Goal: Register for event/course: Sign up to attend an event or enroll in a course

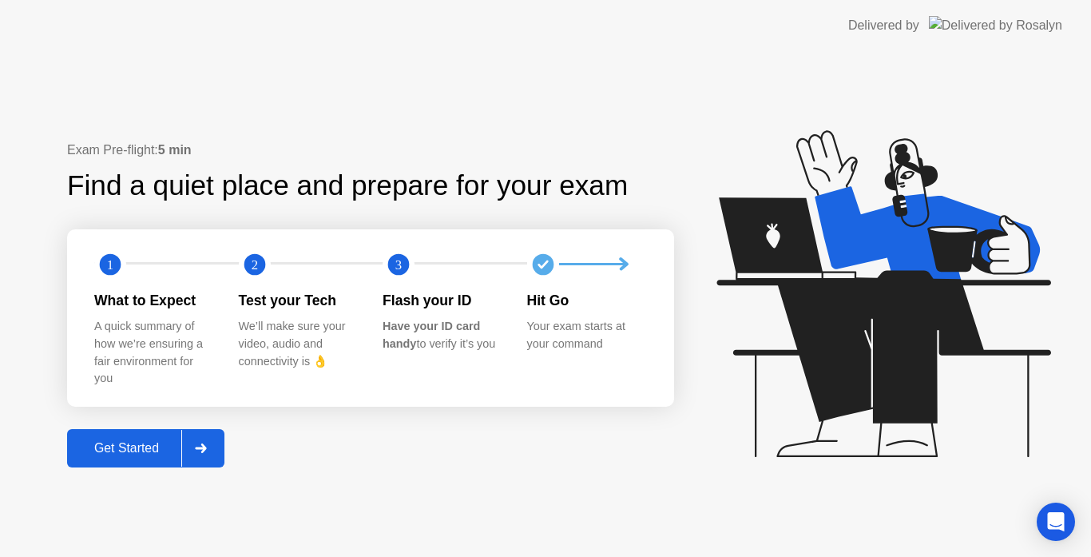
click at [99, 447] on div "Get Started" at bounding box center [126, 448] width 109 height 14
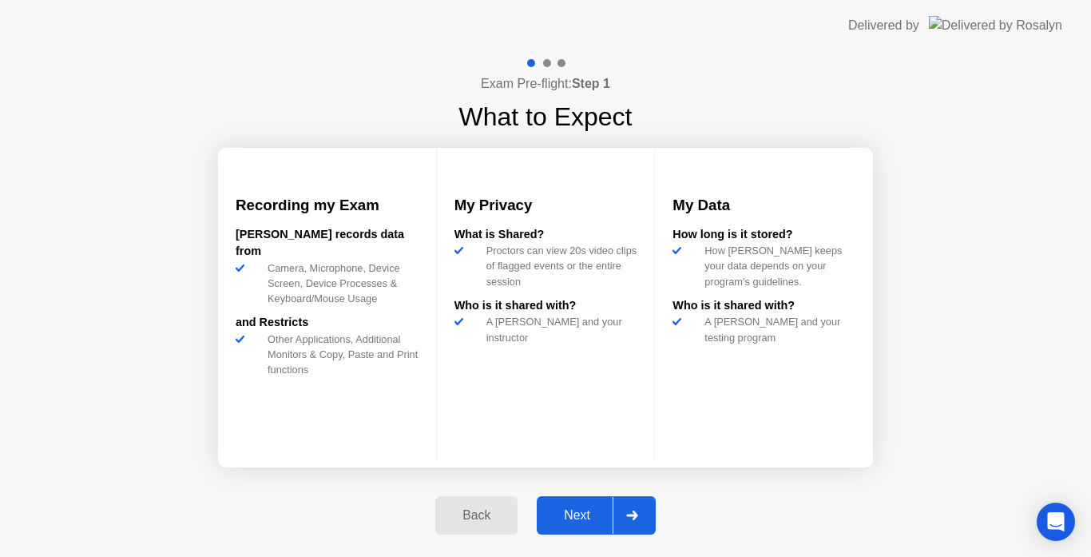
click at [598, 504] on button "Next" at bounding box center [596, 515] width 119 height 38
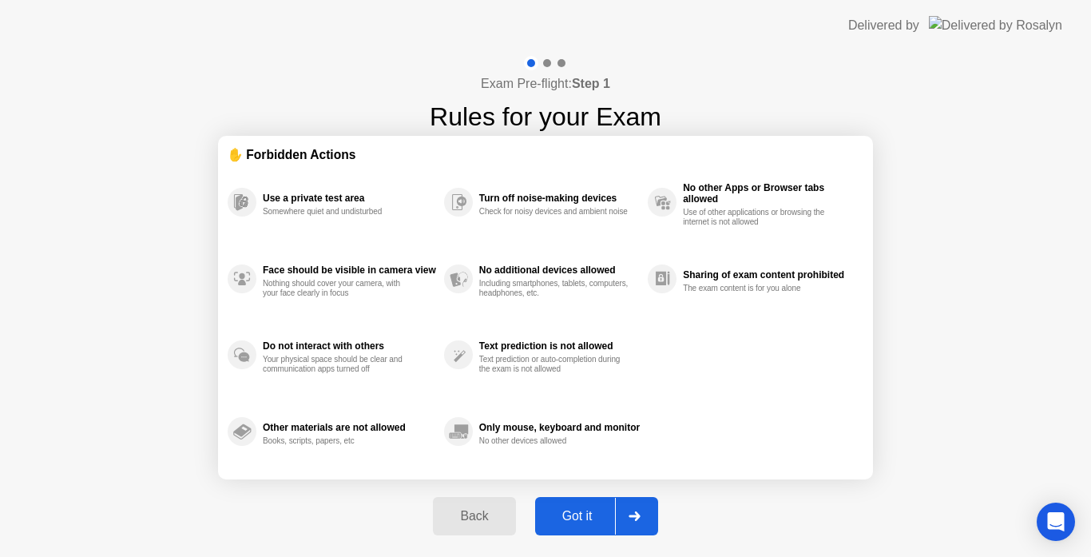
click at [598, 504] on button "Got it" at bounding box center [596, 516] width 123 height 38
select select "**********"
select select "*******"
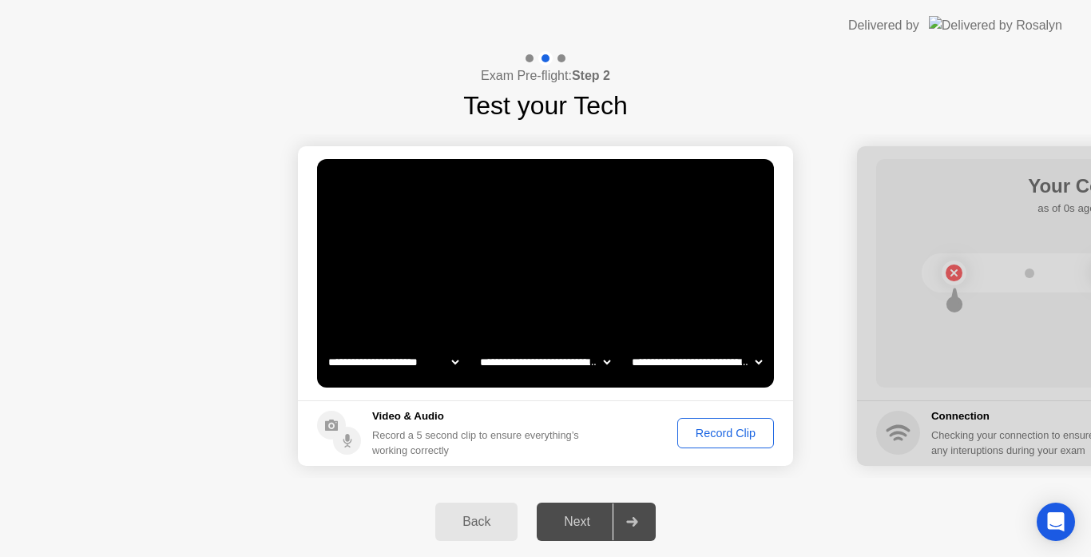
click at [717, 433] on div "Record Clip" at bounding box center [725, 433] width 85 height 13
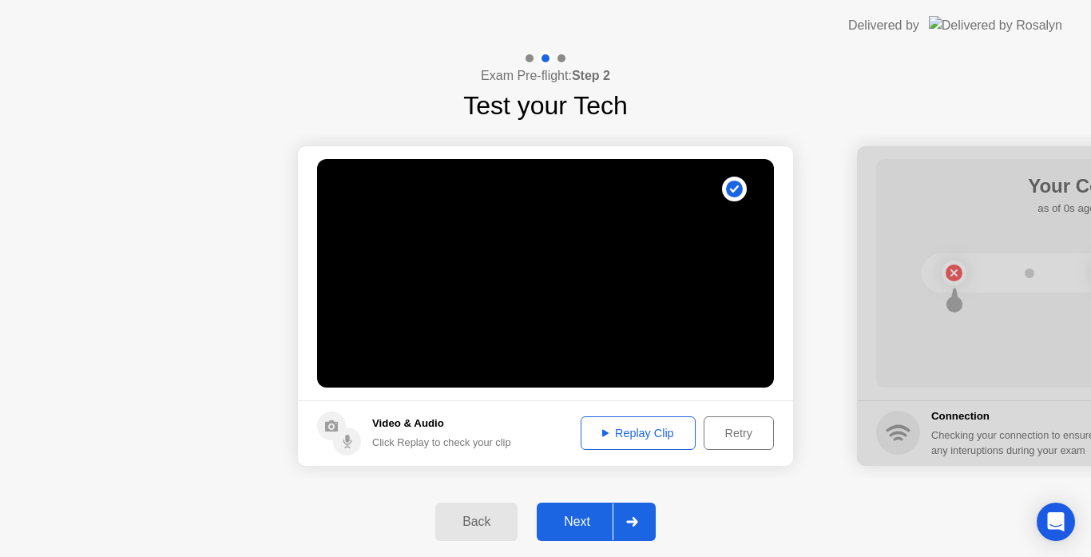
click at [599, 520] on div "Next" at bounding box center [577, 521] width 71 height 14
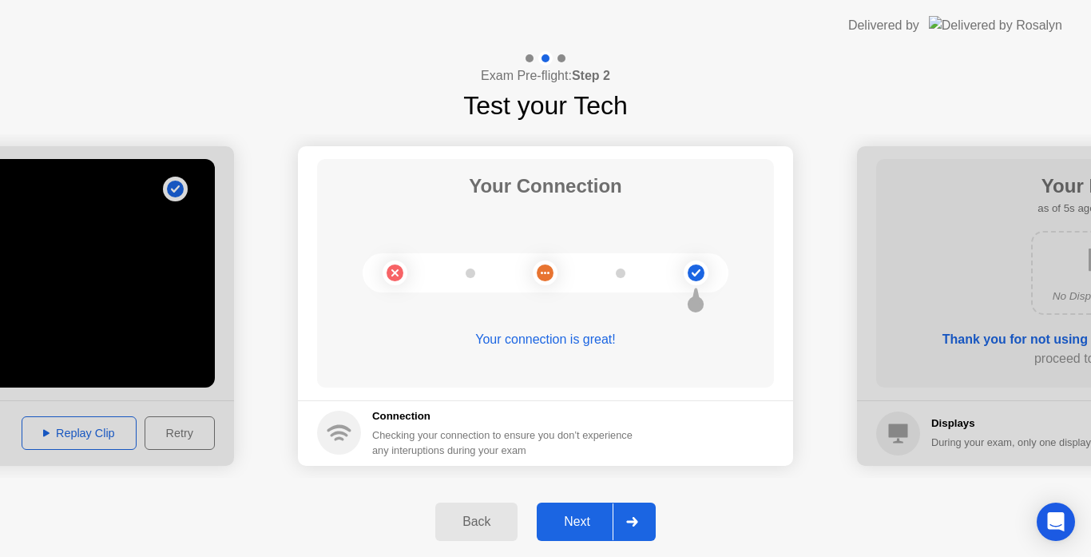
click at [570, 522] on div "Next" at bounding box center [577, 521] width 71 height 14
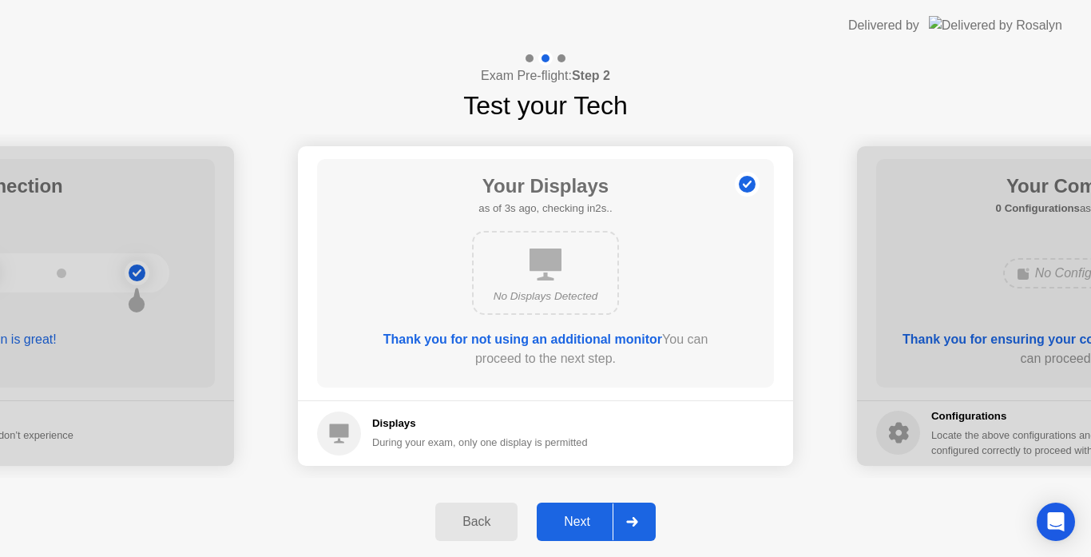
click at [570, 522] on div "Next" at bounding box center [577, 521] width 71 height 14
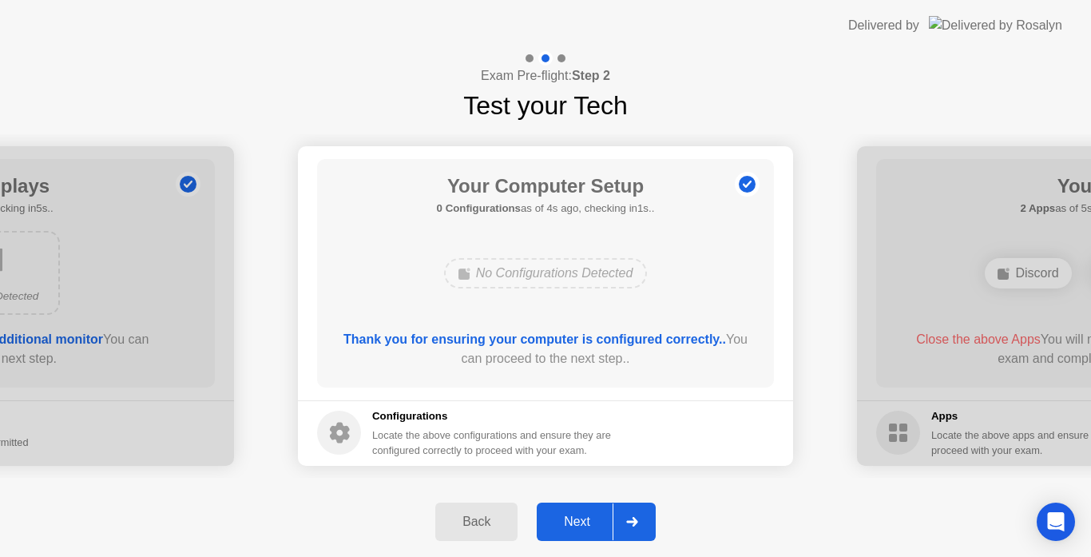
click at [570, 522] on div "Next" at bounding box center [577, 521] width 71 height 14
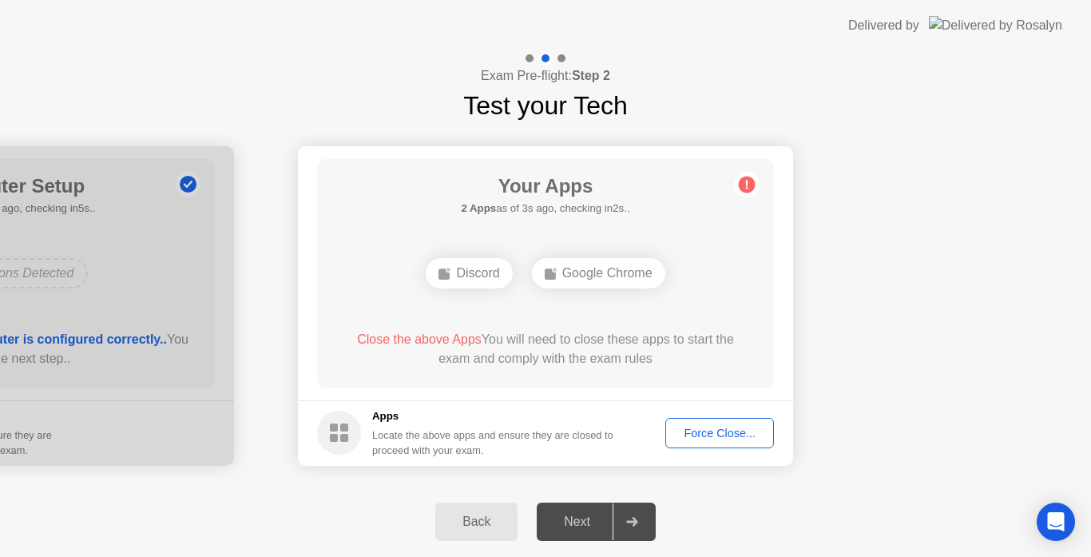
click at [722, 428] on div "Force Close..." at bounding box center [719, 433] width 97 height 13
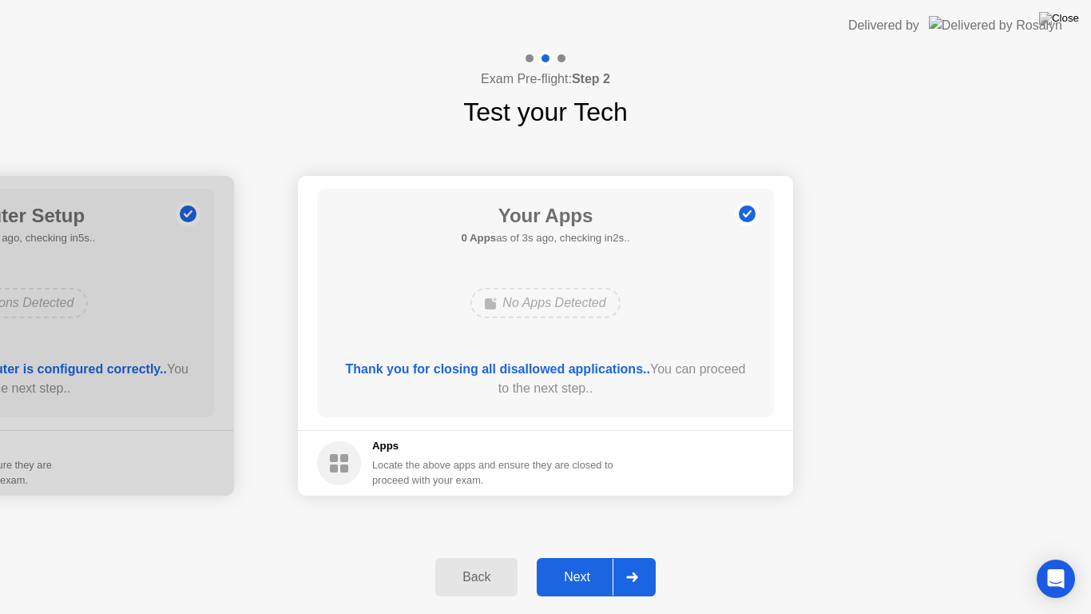
click at [581, 556] on div "Next" at bounding box center [577, 577] width 71 height 14
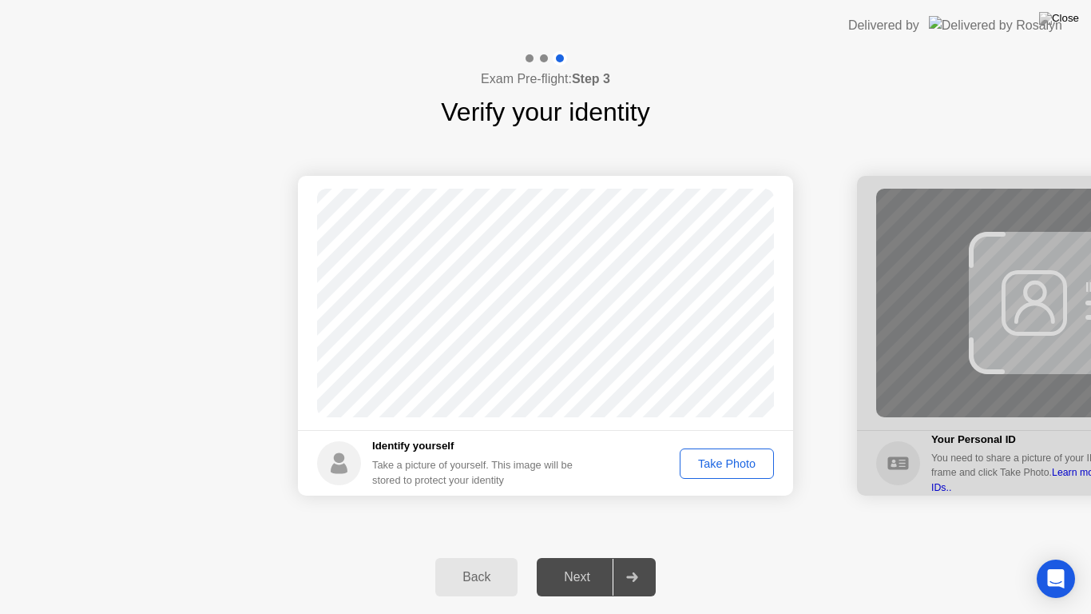
click at [720, 472] on button "Take Photo" at bounding box center [727, 463] width 94 height 30
click at [609, 556] on div "Next" at bounding box center [577, 577] width 71 height 14
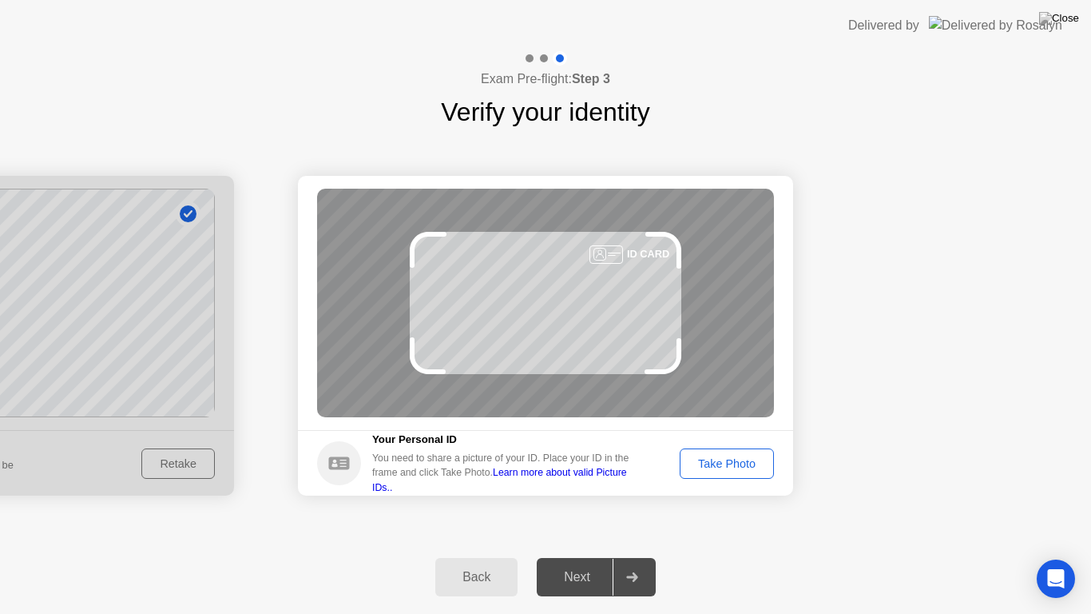
click at [705, 466] on div "Take Photo" at bounding box center [726, 463] width 83 height 13
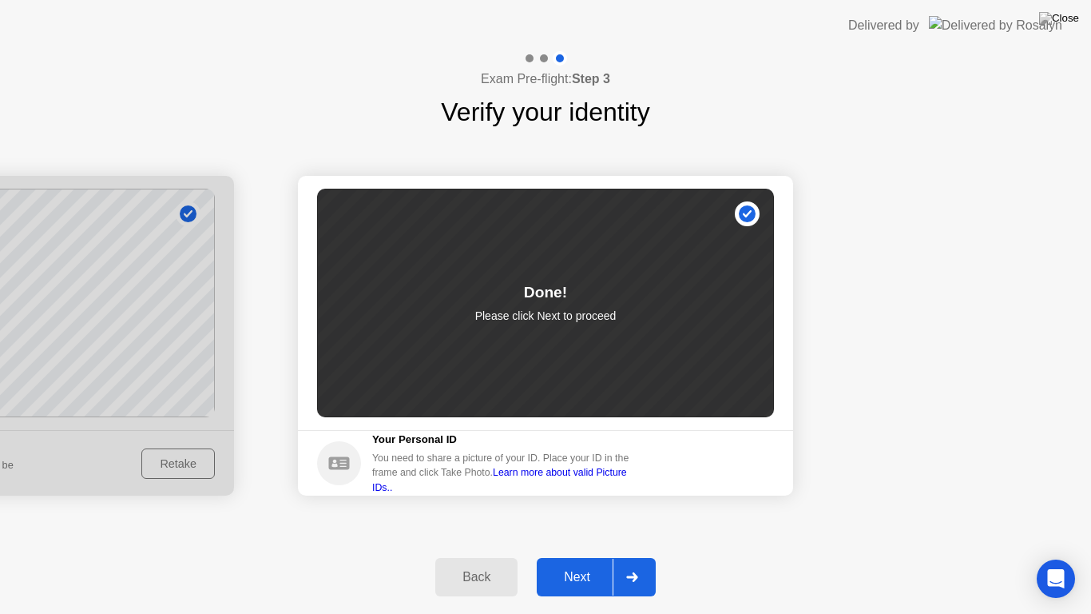
click at [605, 556] on div "Next" at bounding box center [577, 577] width 71 height 14
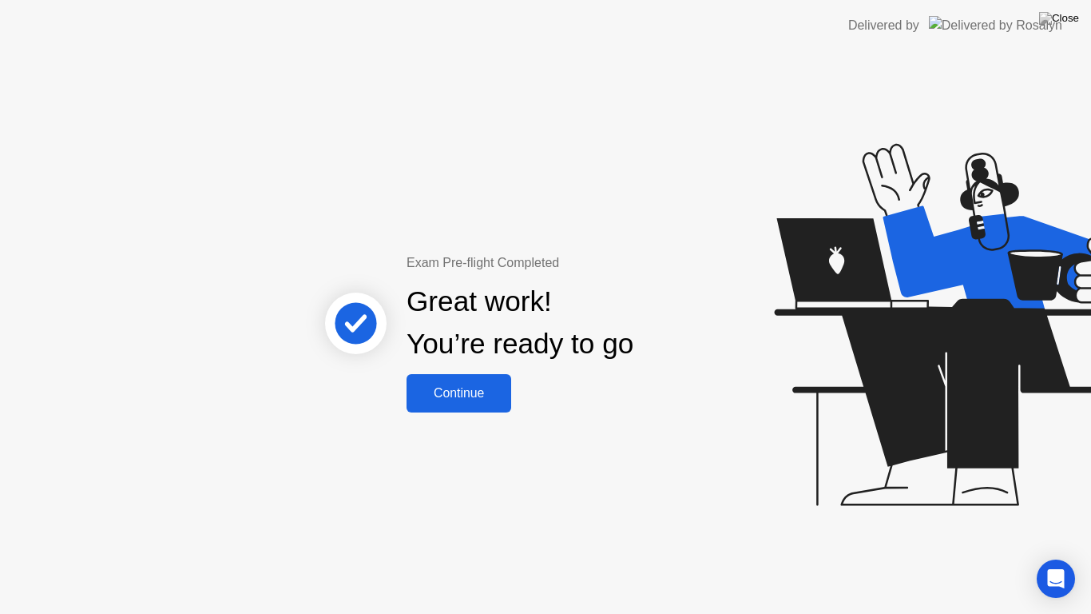
click at [432, 390] on div "Continue" at bounding box center [458, 393] width 95 height 14
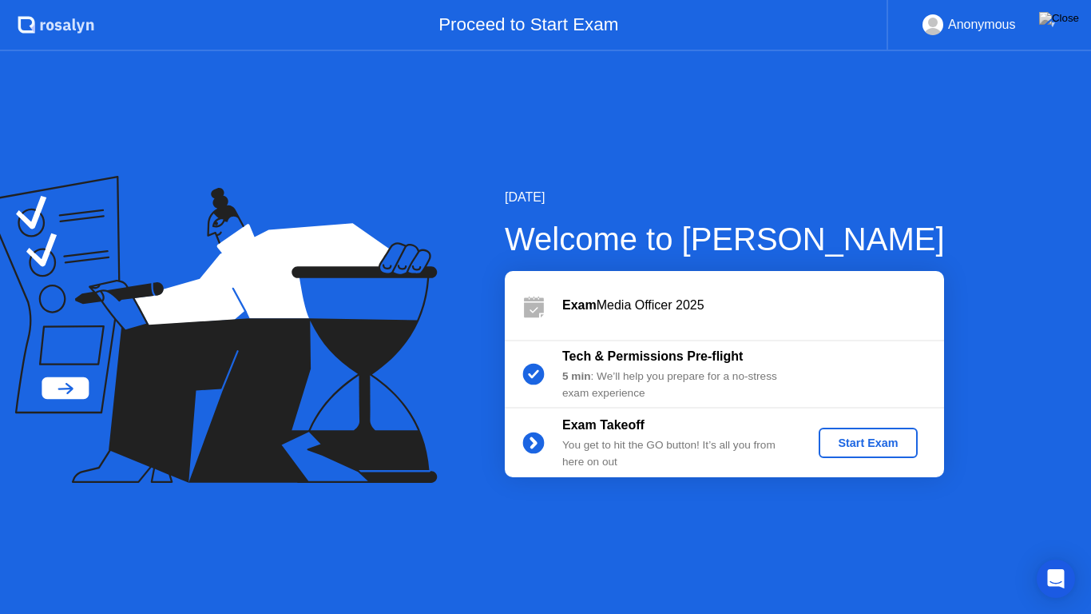
click at [872, 440] on div "Start Exam" at bounding box center [867, 442] width 85 height 13
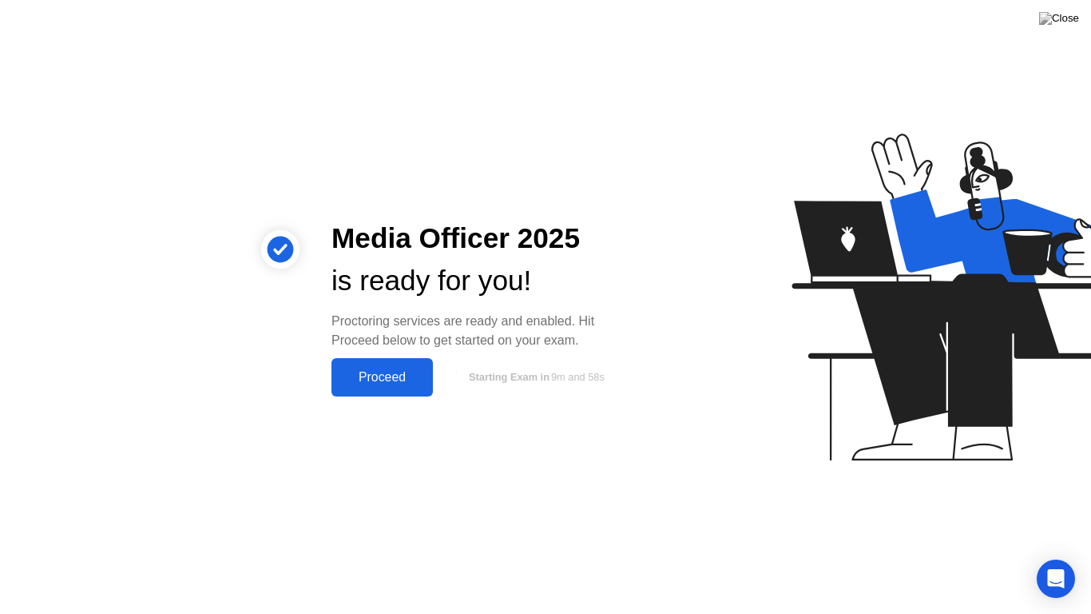
click at [399, 370] on div "Proceed" at bounding box center [382, 377] width 92 height 14
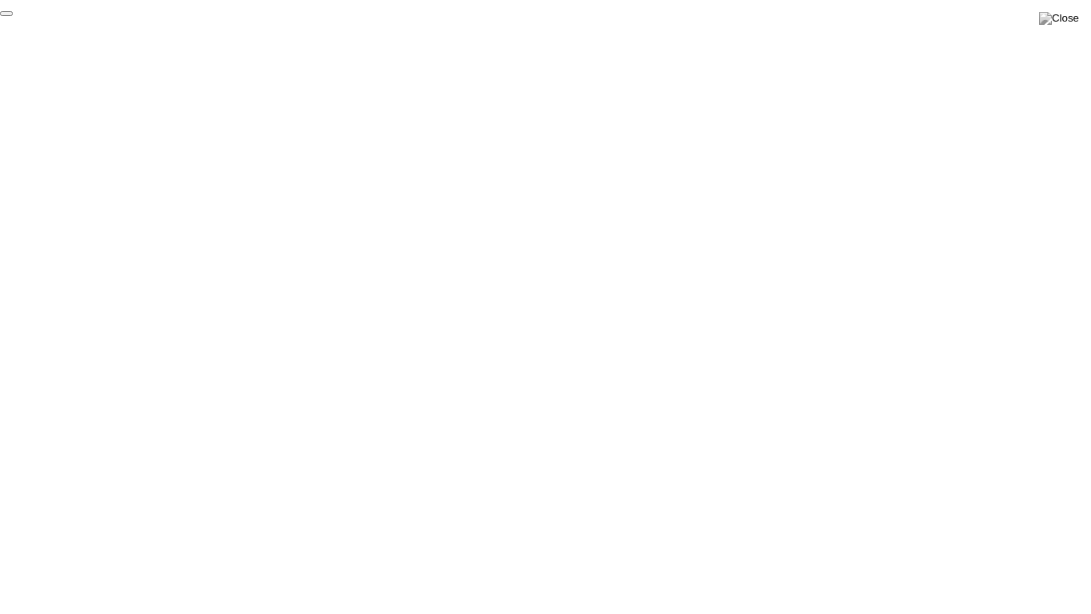
click div "End Proctoring Session"
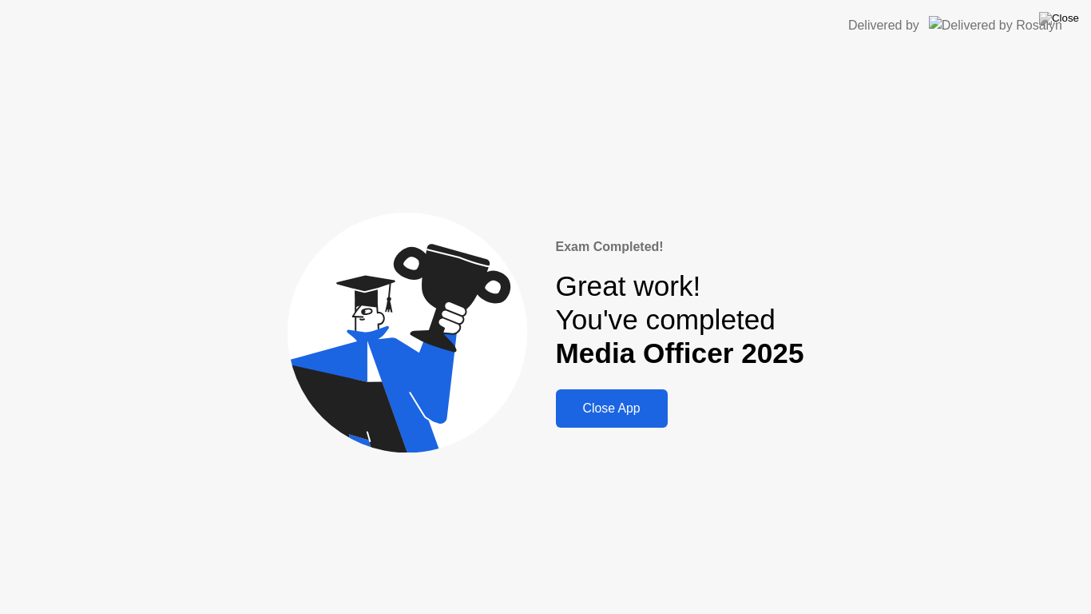
click at [633, 409] on div "Close App" at bounding box center [612, 408] width 102 height 14
